Goal: Information Seeking & Learning: Learn about a topic

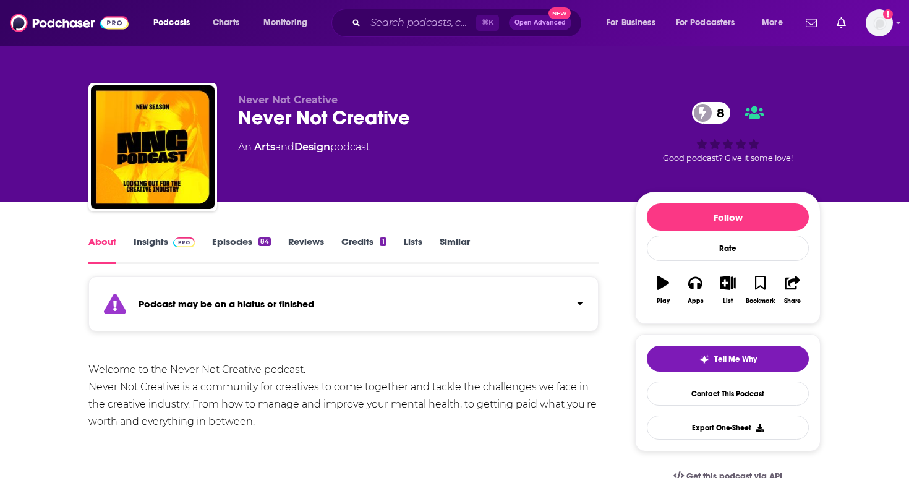
click at [167, 252] on link "Insights" at bounding box center [164, 250] width 61 height 28
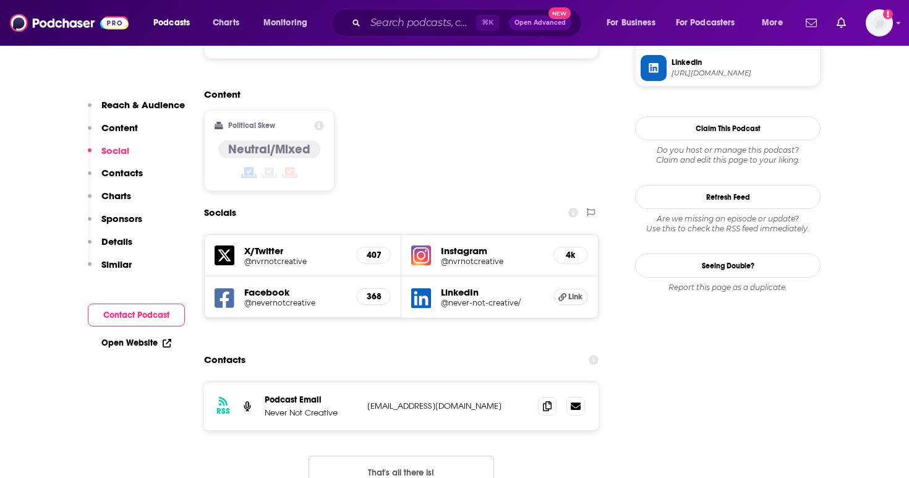
scroll to position [1085, 0]
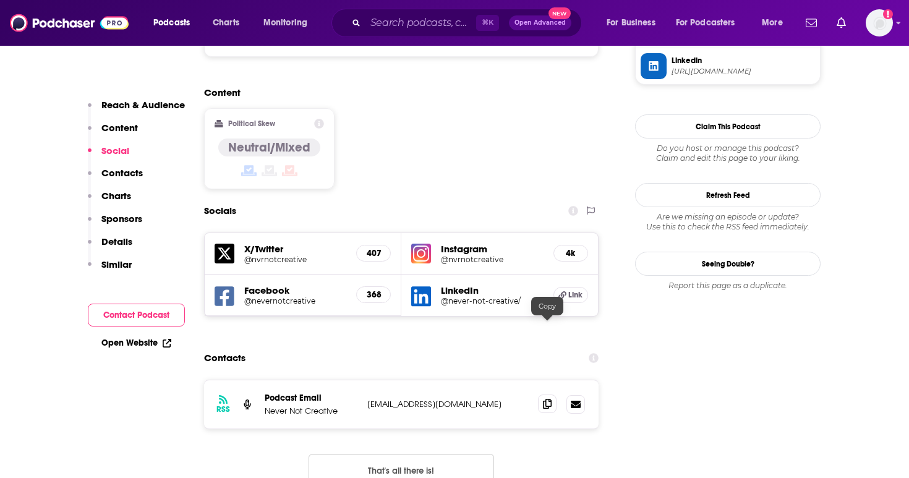
click at [539, 395] on span at bounding box center [547, 404] width 19 height 19
click at [545, 399] on icon at bounding box center [547, 404] width 9 height 10
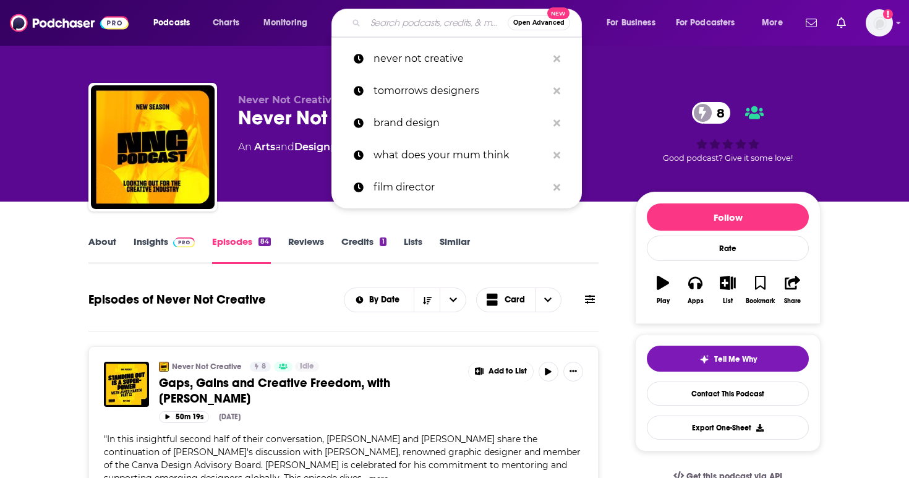
click at [376, 27] on input "Search podcasts, credits, & more..." at bounding box center [436, 23] width 142 height 20
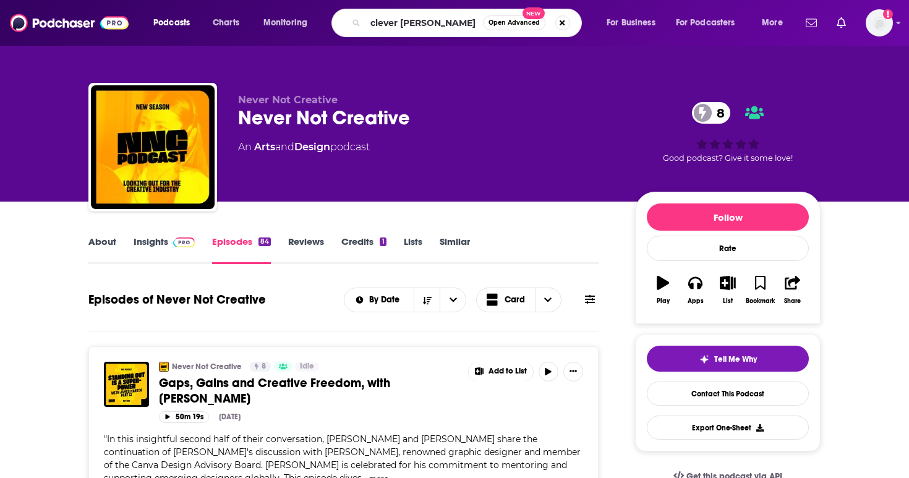
type input "clever [PERSON_NAME]"
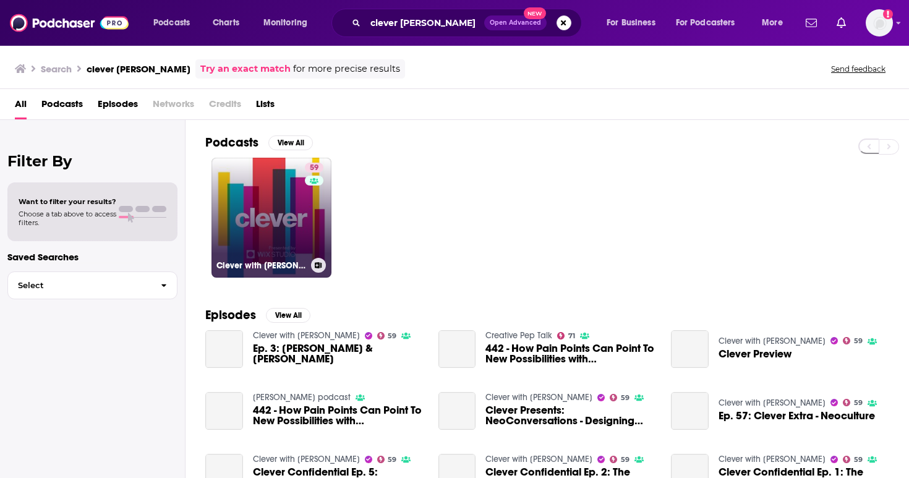
click at [291, 216] on link "59 Clever with [PERSON_NAME]" at bounding box center [271, 218] width 120 height 120
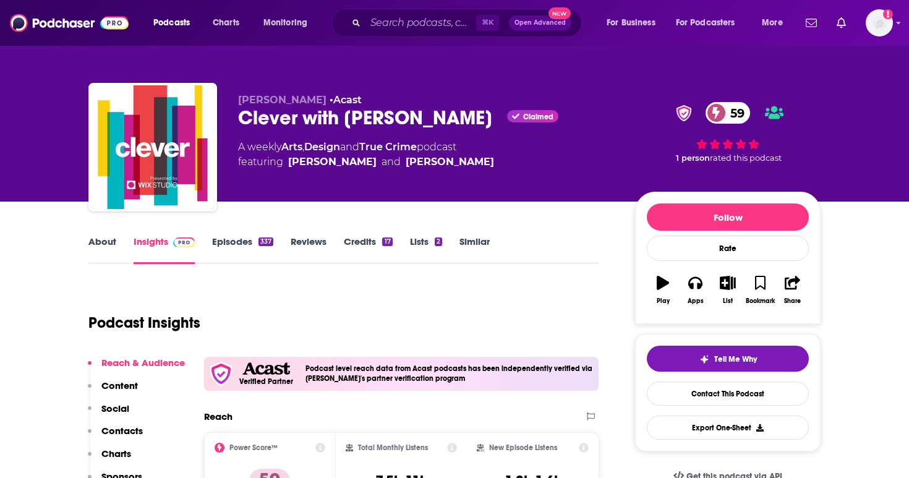
click at [228, 248] on link "Episodes 337" at bounding box center [242, 250] width 61 height 28
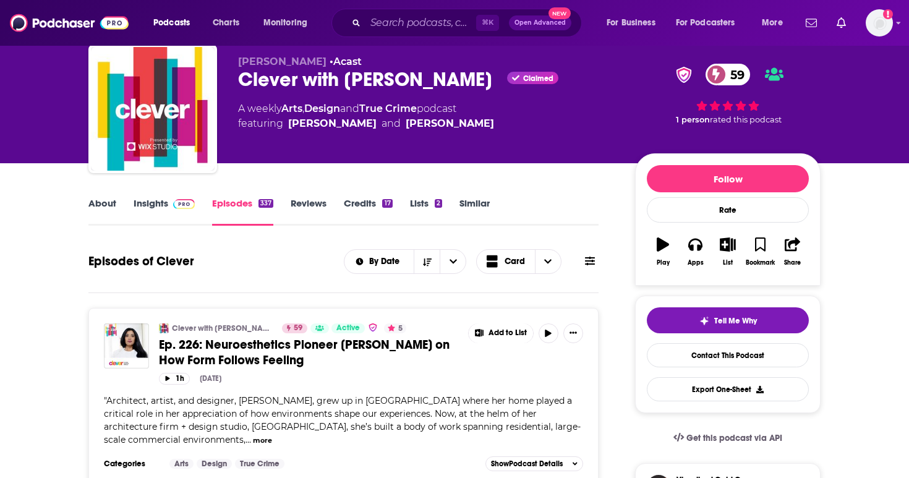
scroll to position [39, 0]
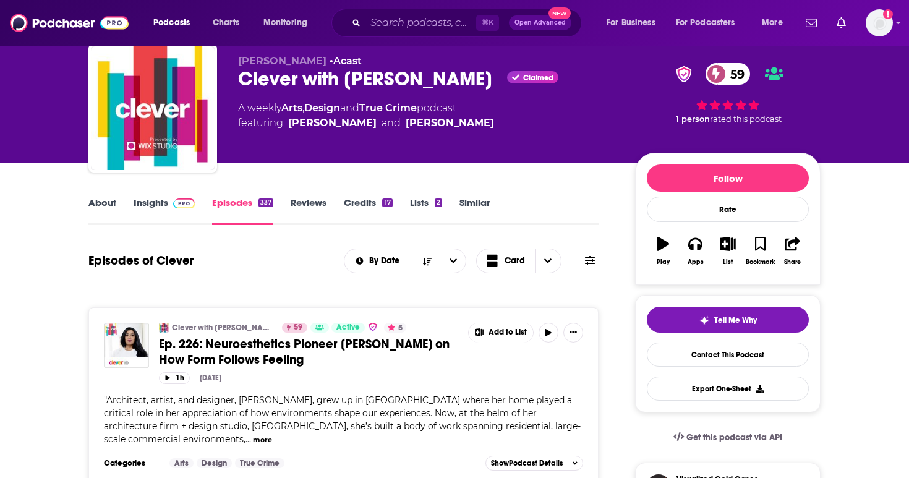
click at [316, 199] on link "Reviews" at bounding box center [309, 211] width 36 height 28
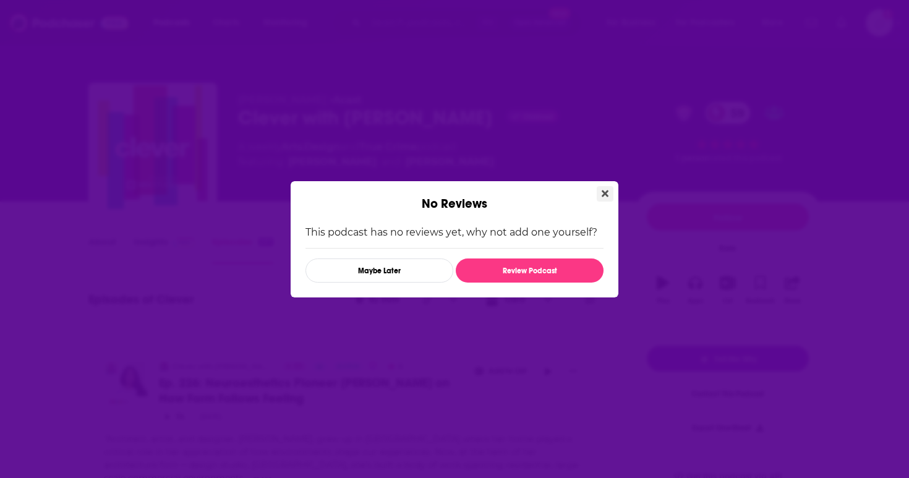
click at [608, 191] on button "Close" at bounding box center [605, 193] width 17 height 15
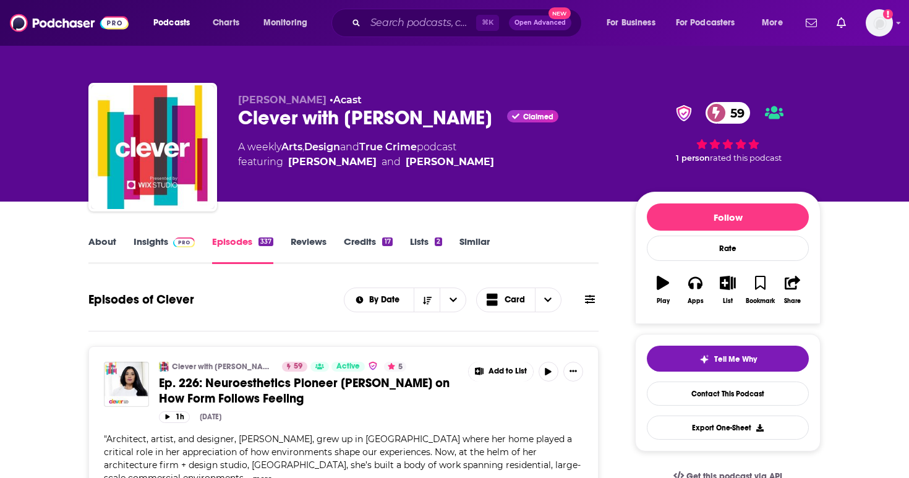
click at [179, 249] on link "Insights" at bounding box center [164, 250] width 61 height 28
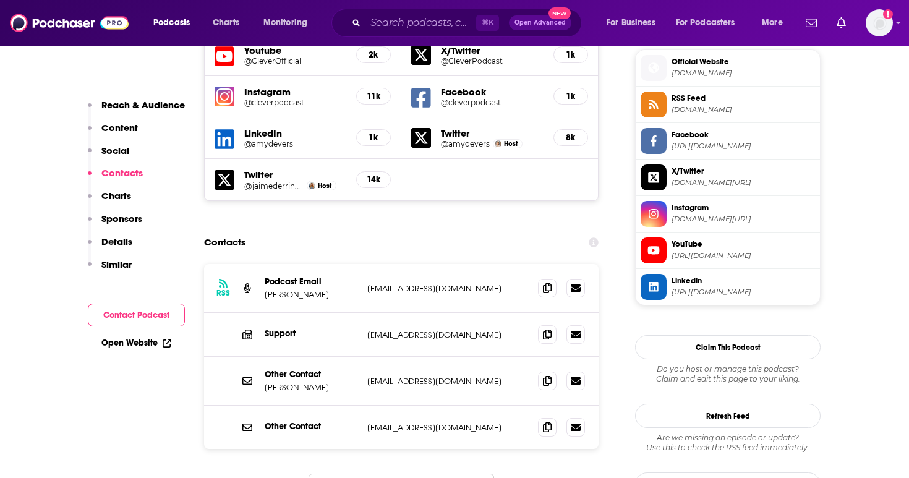
scroll to position [1216, 0]
click at [544, 375] on icon at bounding box center [547, 380] width 9 height 10
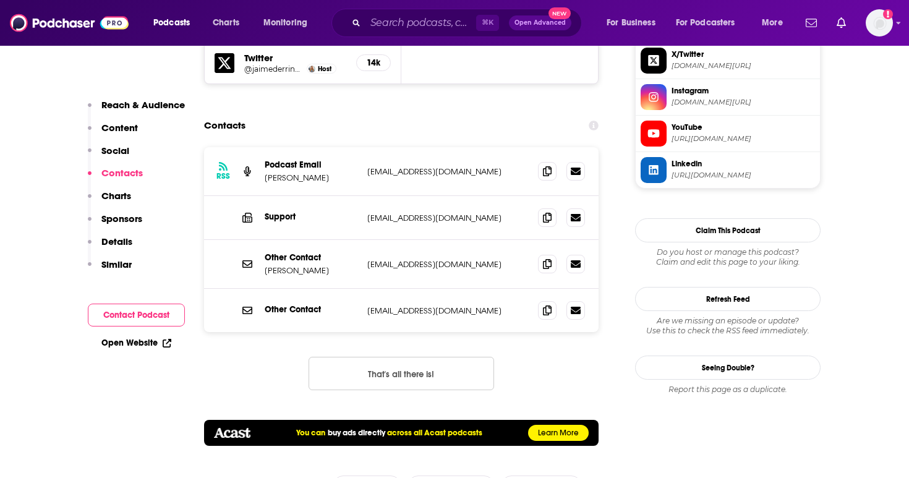
scroll to position [1333, 0]
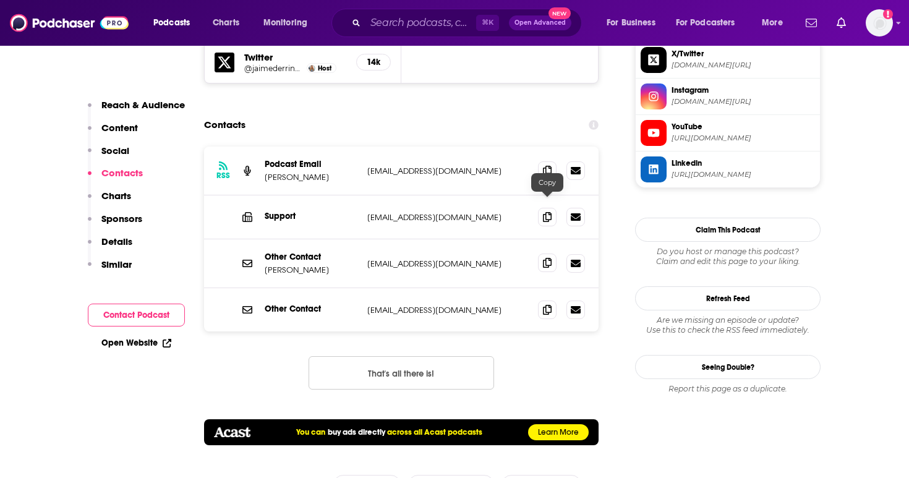
click at [543, 258] on icon at bounding box center [547, 263] width 9 height 10
